Goal: Register for event/course

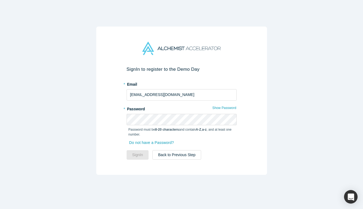
click at [153, 126] on div "Password must be 8-20 characters and contain A-Z , a-z , and at least one numbe…" at bounding box center [182, 131] width 110 height 12
click at [141, 155] on button "Sign In" at bounding box center [138, 154] width 22 height 9
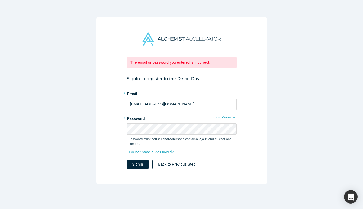
click at [173, 162] on button "Back to Previous Step" at bounding box center [176, 164] width 49 height 9
